Goal: Use online tool/utility

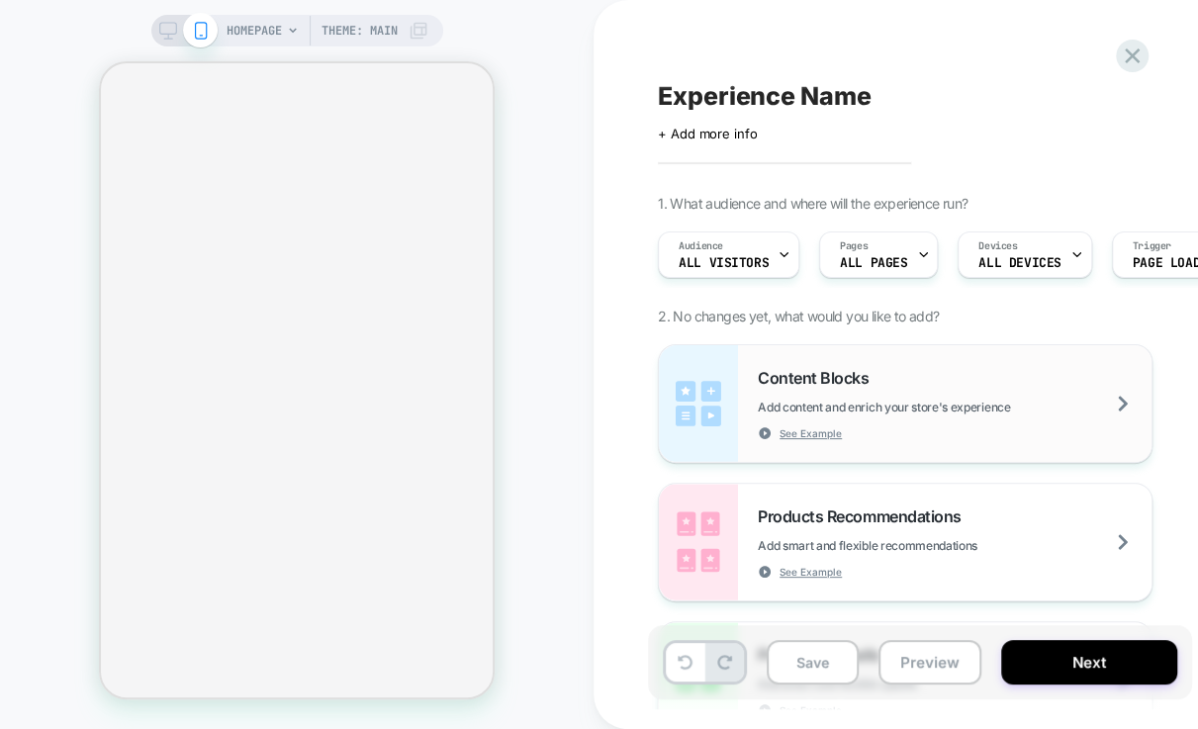
click at [881, 413] on span "Add content and enrich your store's experience" at bounding box center [933, 407] width 351 height 15
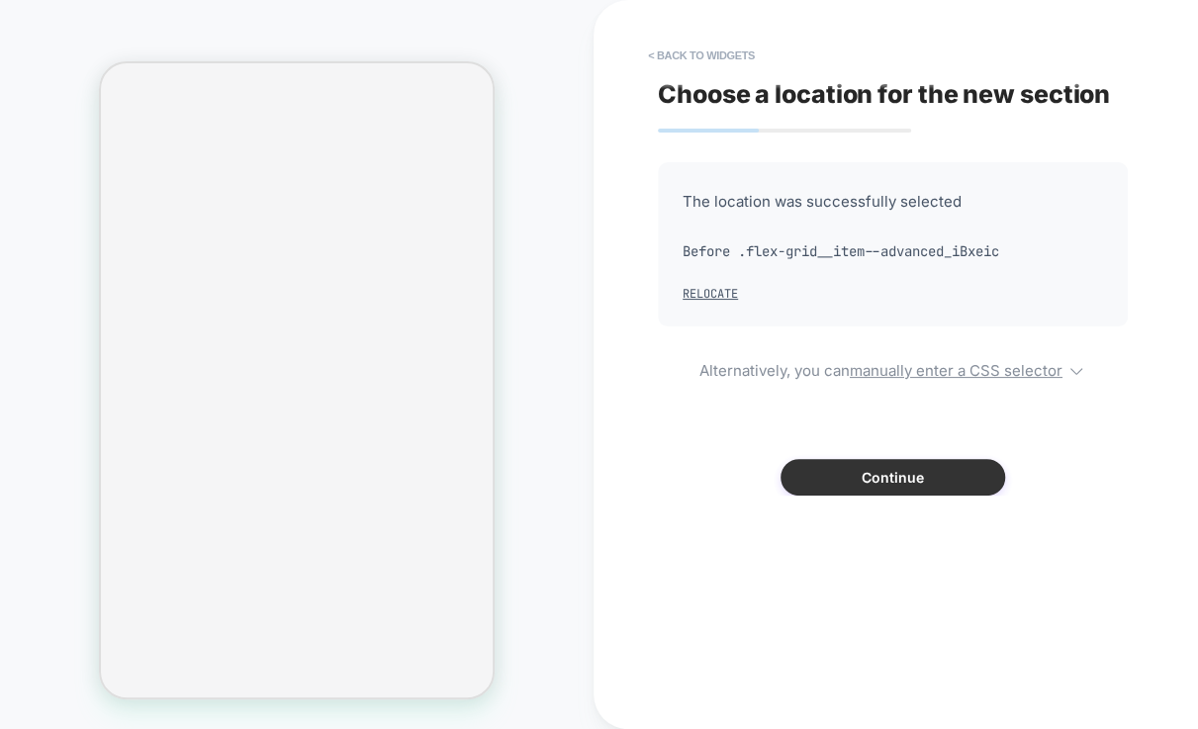
click at [893, 474] on button "Continue" at bounding box center [893, 477] width 225 height 37
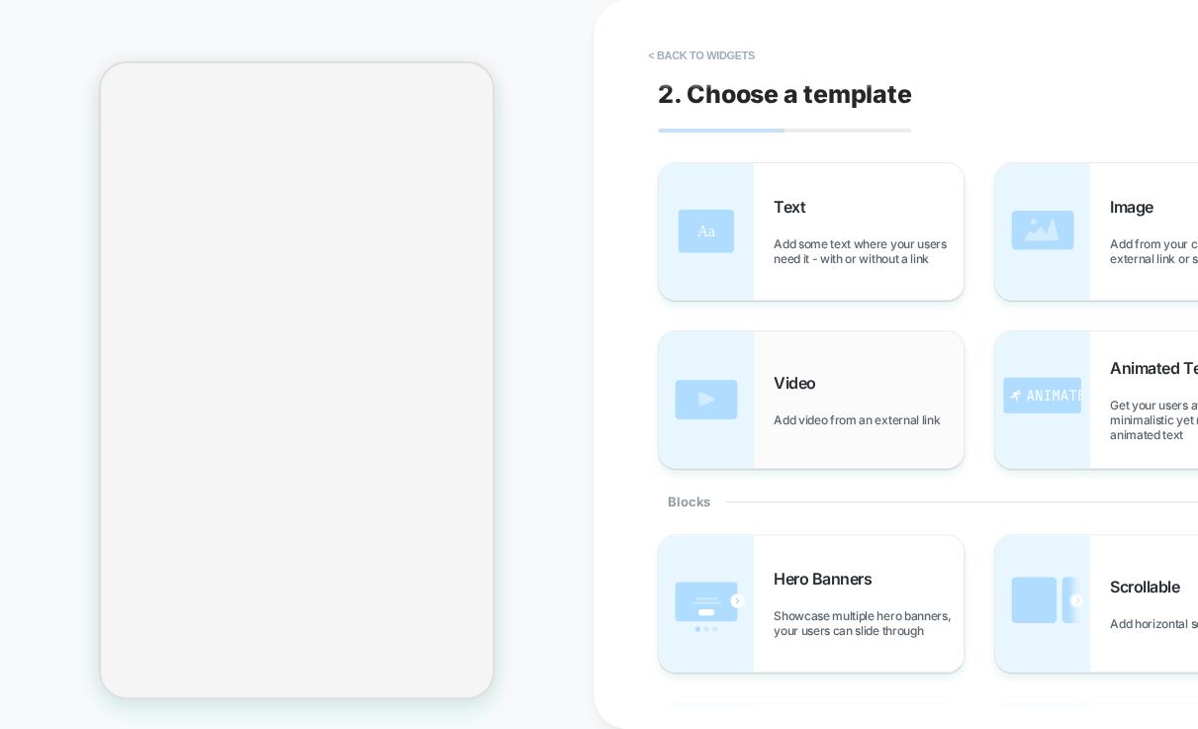
click at [842, 386] on div "Video Add video from an external link" at bounding box center [869, 400] width 190 height 54
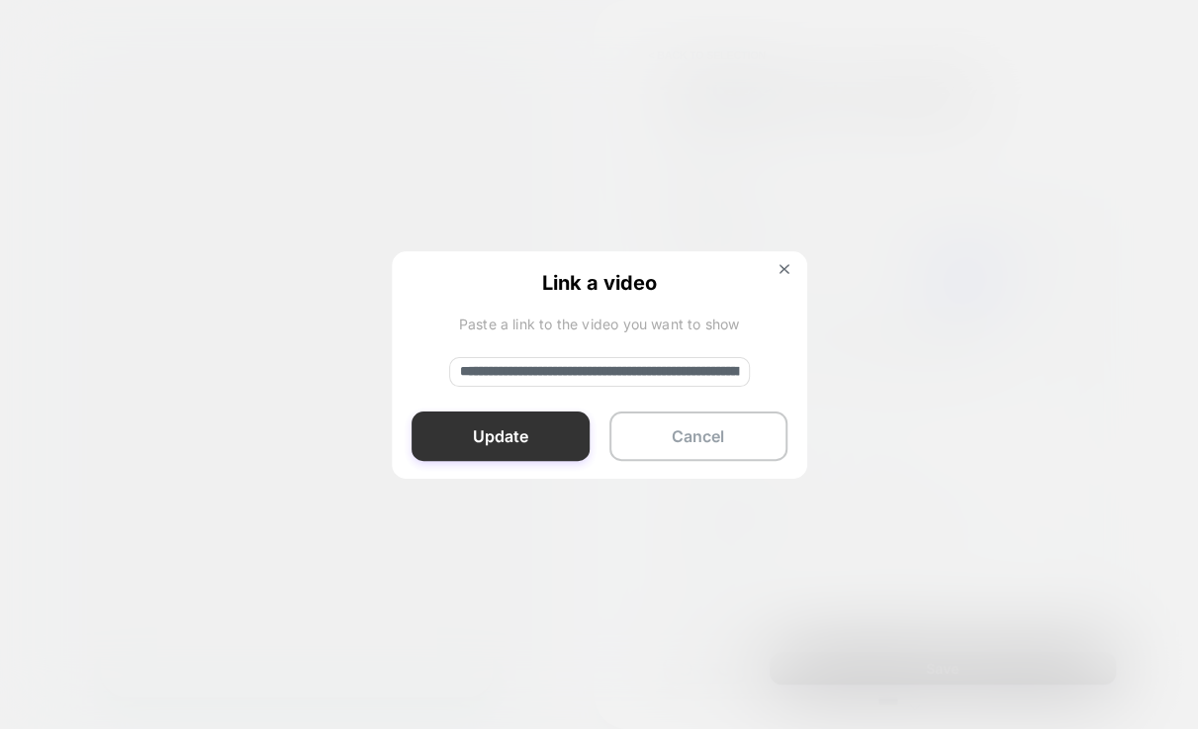
click at [525, 432] on button "Update" at bounding box center [501, 436] width 178 height 49
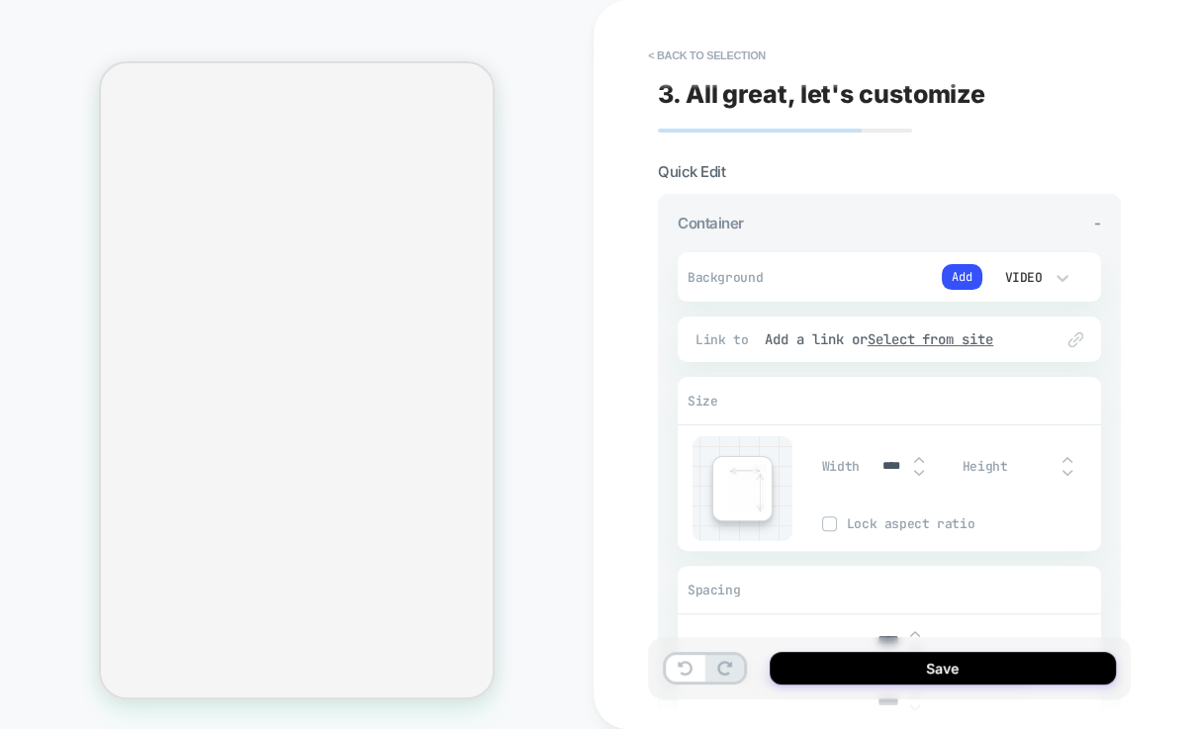
click at [1037, 269] on div "Video" at bounding box center [1022, 277] width 42 height 17
click at [1019, 412] on div "Image" at bounding box center [1031, 410] width 83 height 42
click at [671, 49] on button "< Back to selection" at bounding box center [707, 56] width 138 height 32
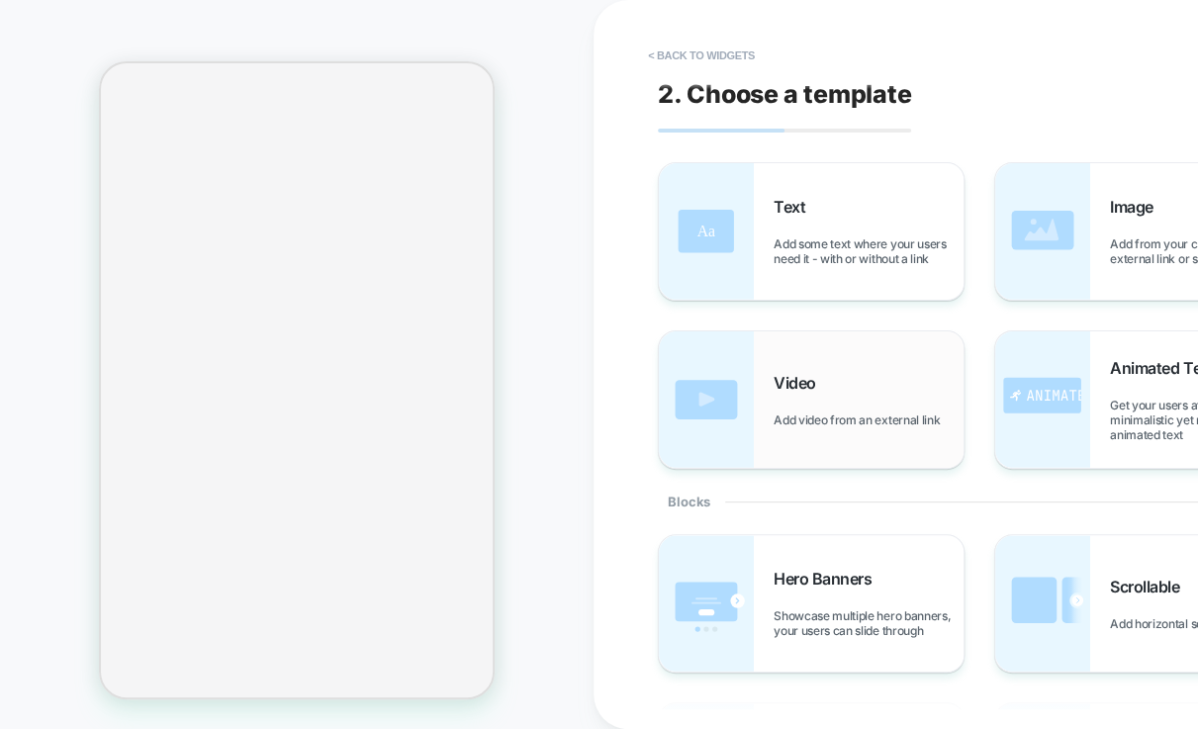
click at [835, 417] on span "Add video from an external link" at bounding box center [862, 420] width 176 height 15
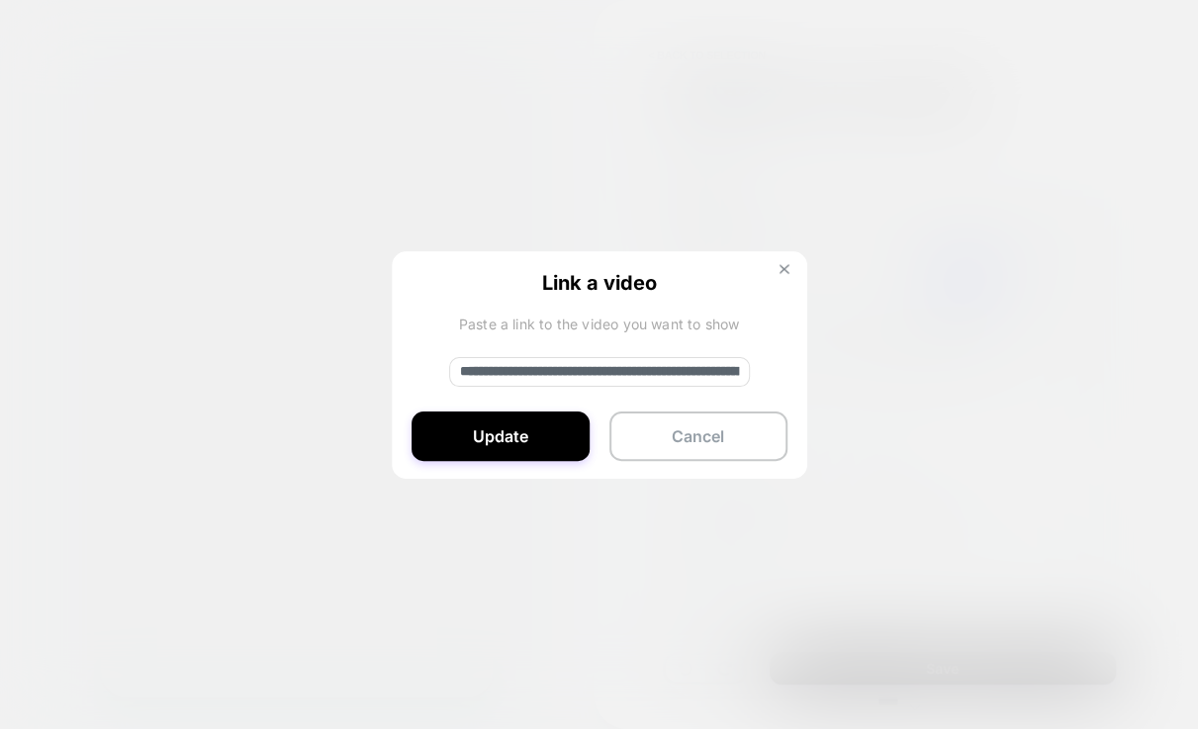
click at [784, 265] on img at bounding box center [785, 269] width 10 height 10
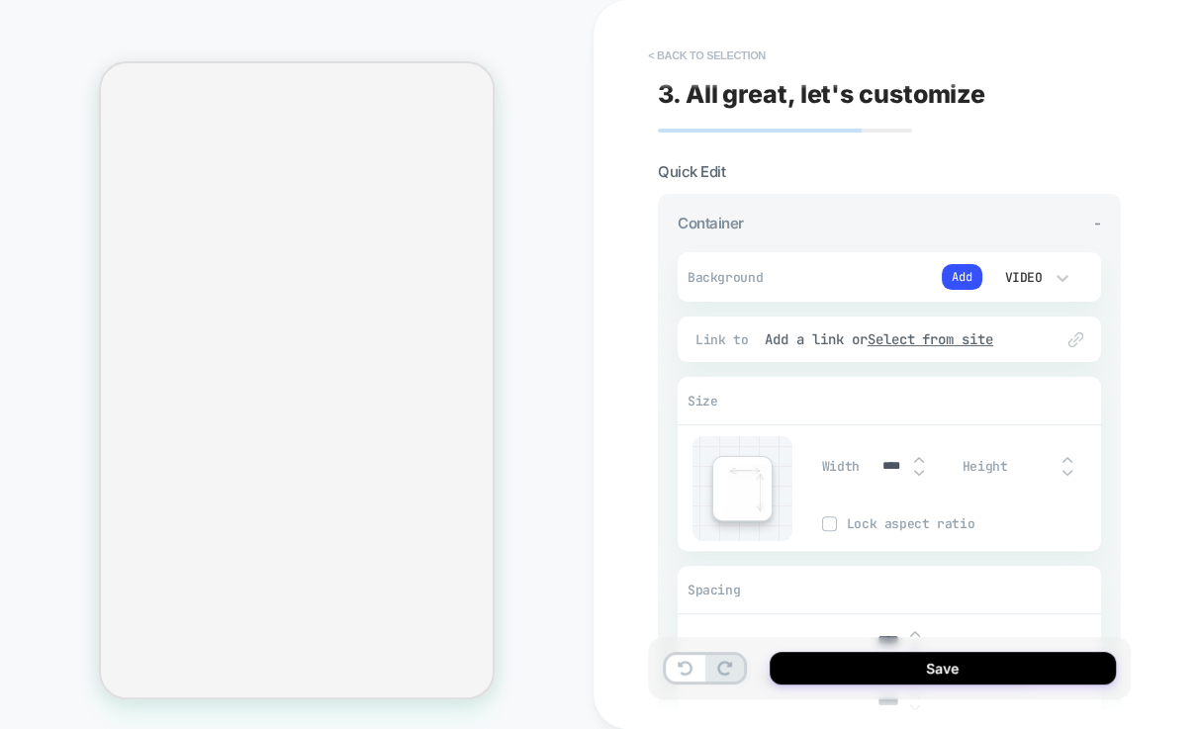
click at [672, 53] on button "< Back to selection" at bounding box center [707, 56] width 138 height 32
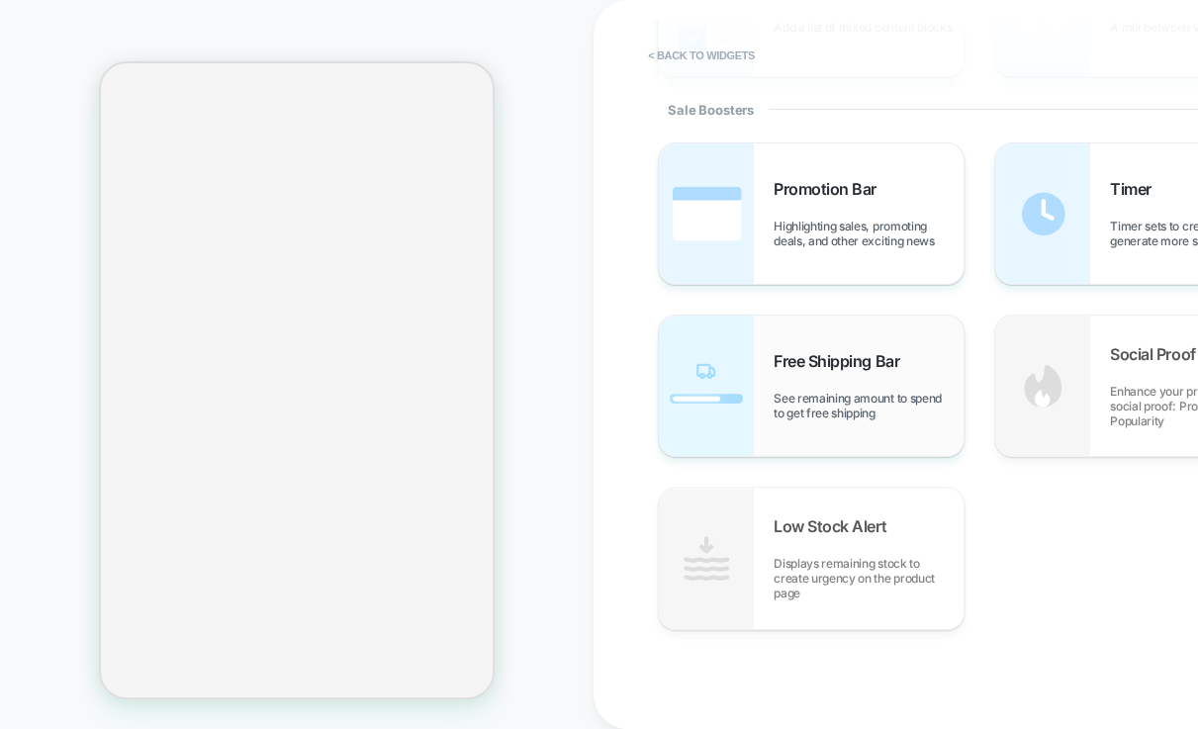
scroll to position [935, 0]
click at [864, 378] on div "Free Shipping Bar See remaining amount to spend to get free shipping" at bounding box center [869, 385] width 190 height 69
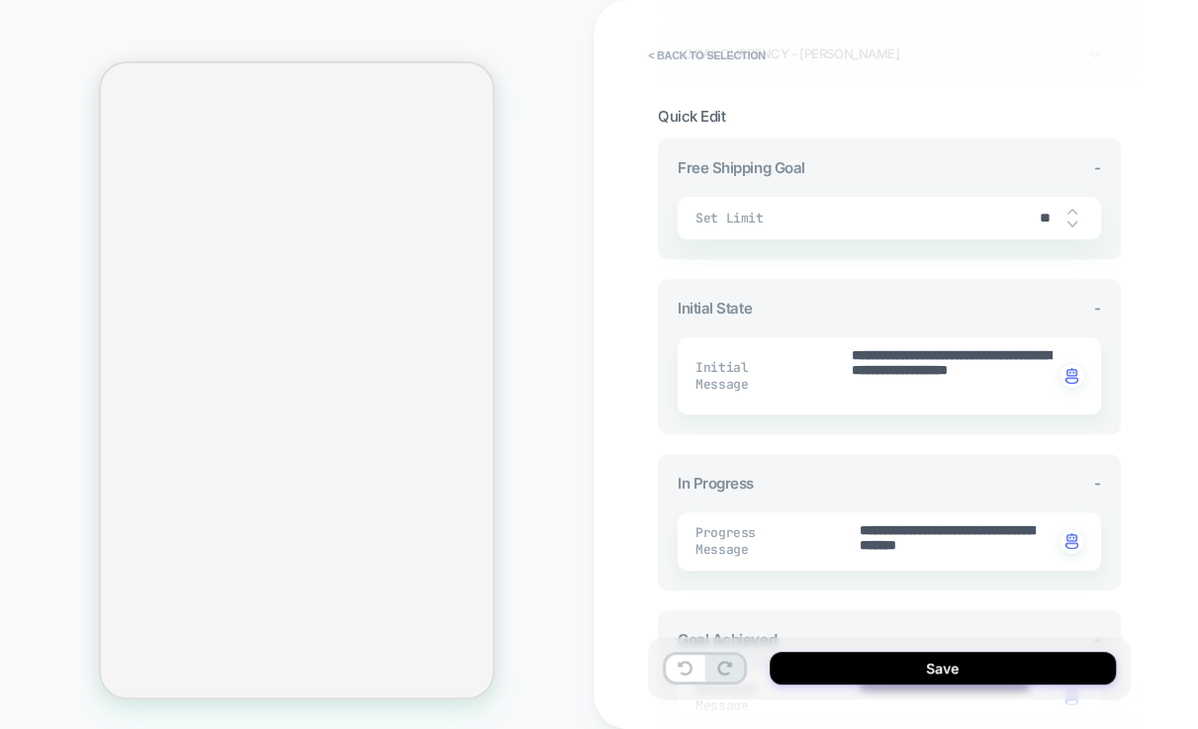
scroll to position [329, 0]
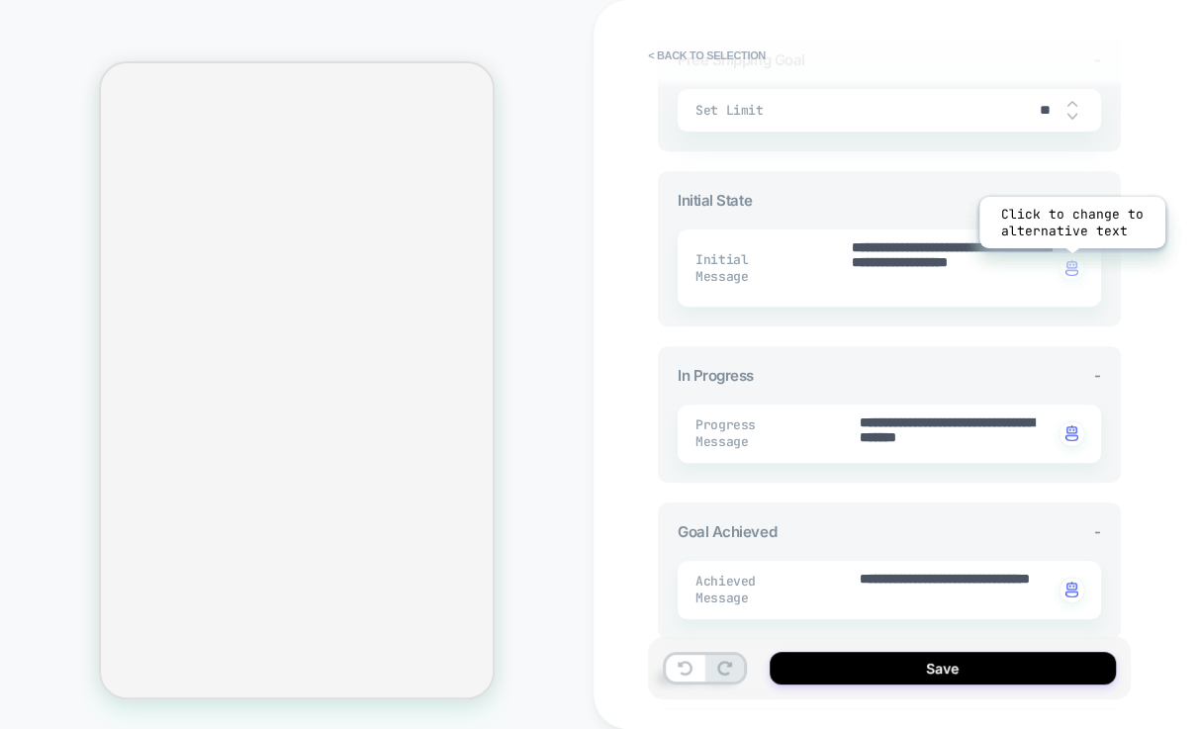
click at [1070, 262] on img "button" at bounding box center [1072, 268] width 13 height 16
type textarea "*"
